Goal: Task Accomplishment & Management: Use online tool/utility

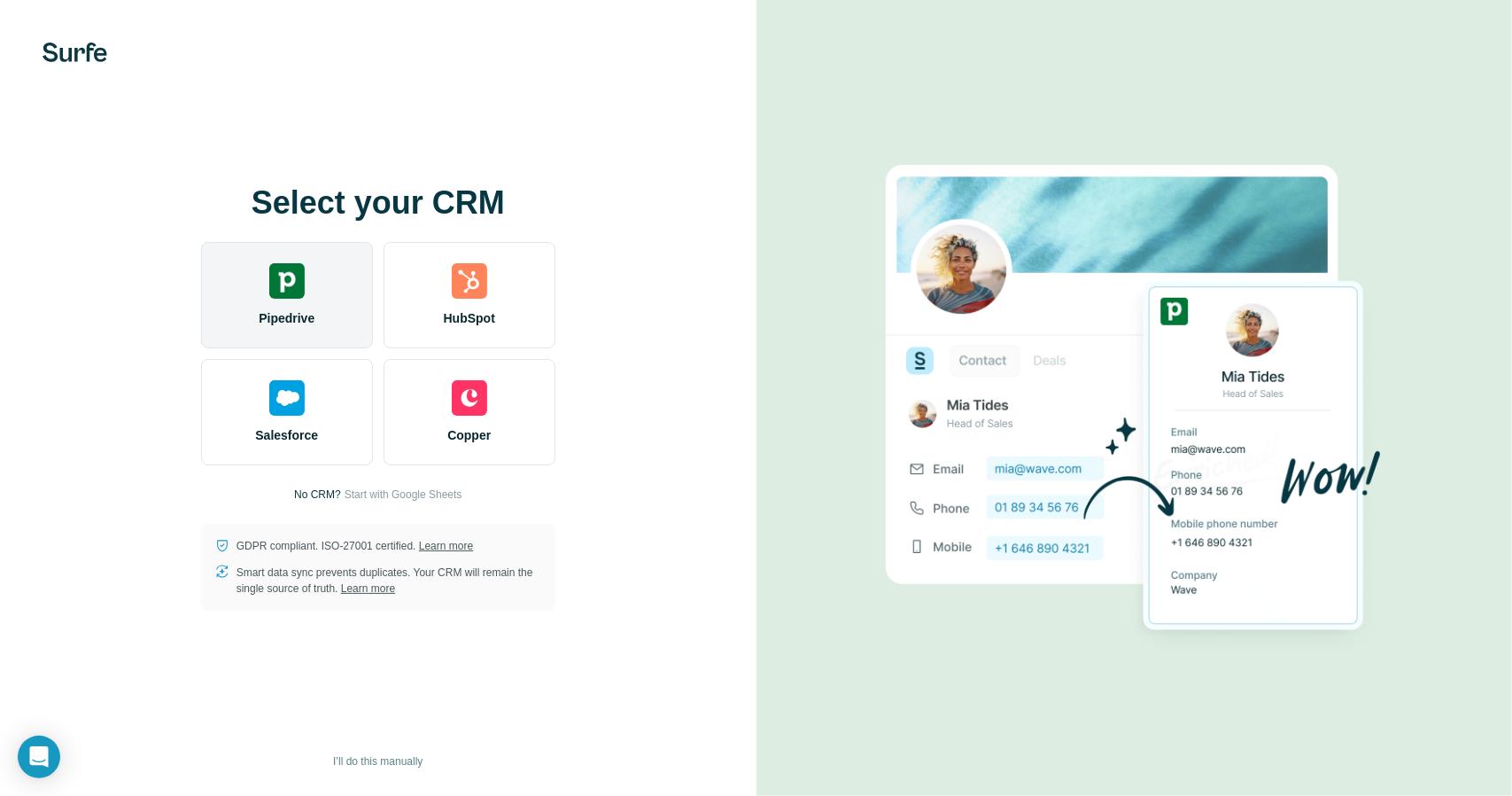
click at [294, 296] on img at bounding box center [287, 281] width 35 height 35
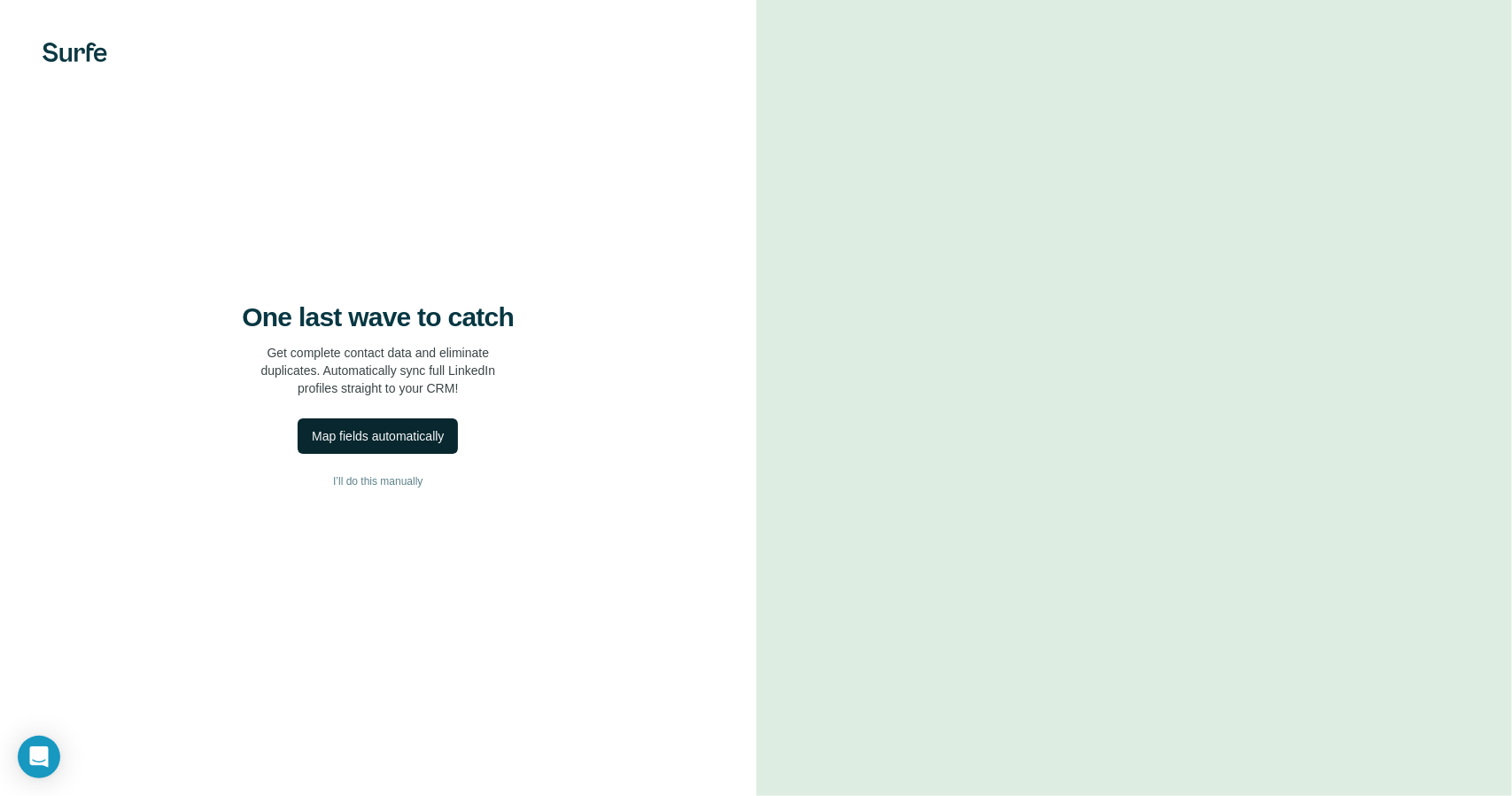
click at [433, 438] on div "Map fields automatically" at bounding box center [378, 436] width 132 height 18
